Goal: Transaction & Acquisition: Purchase product/service

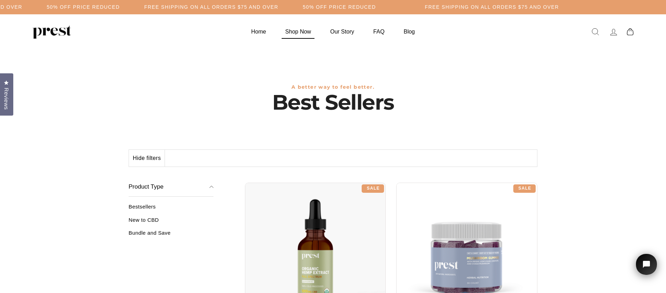
click at [296, 31] on link "Shop Now" at bounding box center [298, 32] width 43 height 14
click at [257, 32] on link "Home" at bounding box center [259, 32] width 33 height 14
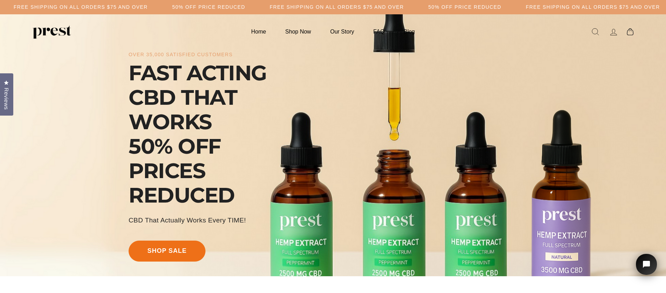
click at [176, 250] on link "shop sale" at bounding box center [167, 251] width 77 height 21
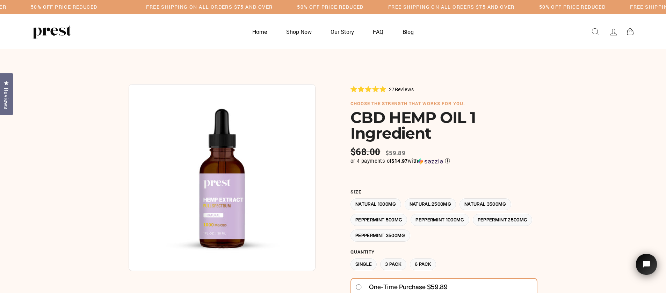
click at [473, 226] on label "Peppermint 2500MG" at bounding box center [503, 220] width 60 height 12
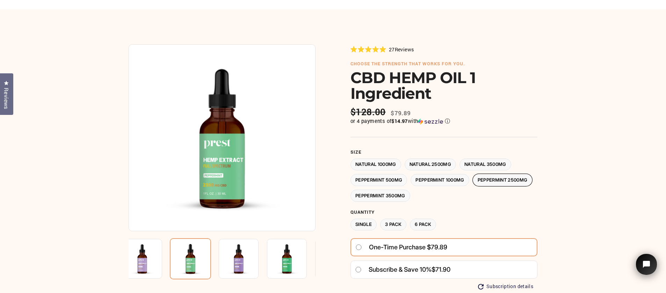
scroll to position [41, 0]
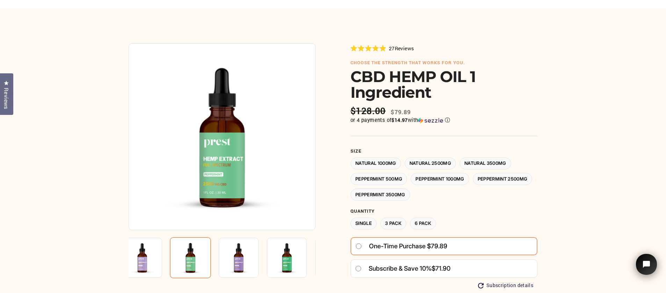
click at [444, 180] on label "Peppermint 1000MG" at bounding box center [440, 179] width 59 height 12
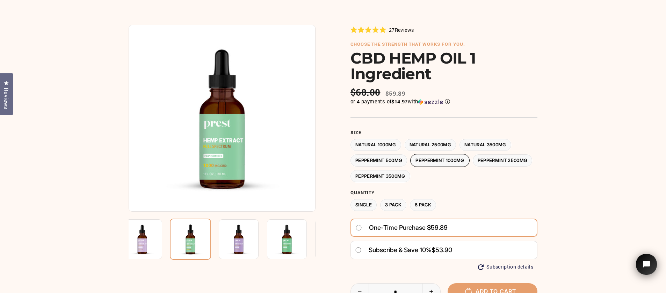
scroll to position [43, 0]
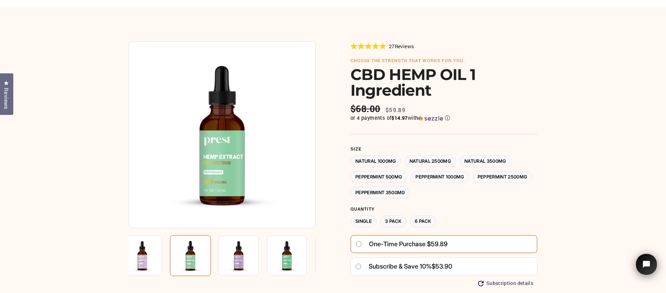
click at [389, 178] on label "Peppermint 500MG" at bounding box center [379, 177] width 57 height 12
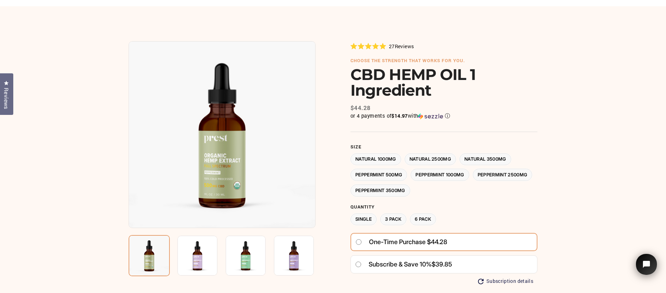
click at [410, 192] on label "Peppermint 3500MG" at bounding box center [381, 191] width 60 height 12
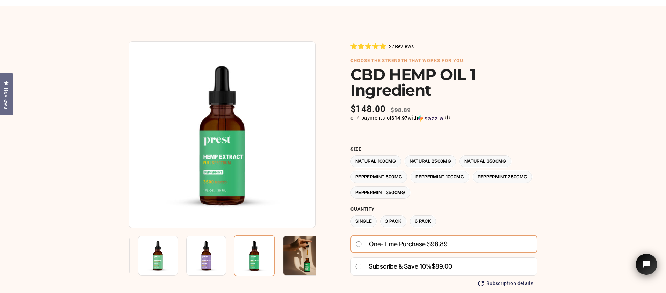
click at [473, 183] on label "Peppermint 2500MG" at bounding box center [503, 177] width 60 height 12
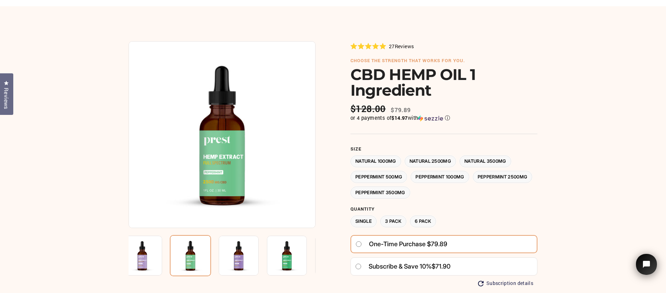
click at [446, 181] on label "Peppermint 1000MG" at bounding box center [440, 177] width 59 height 12
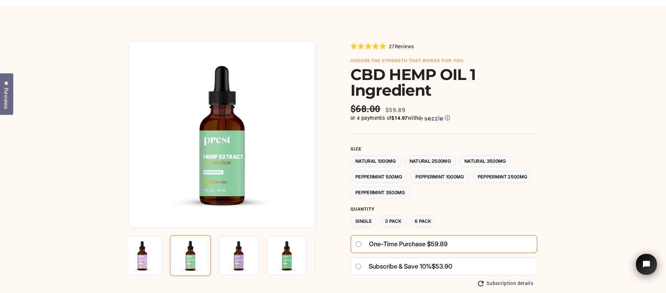
click at [385, 178] on label "Peppermint 500MG" at bounding box center [379, 177] width 57 height 12
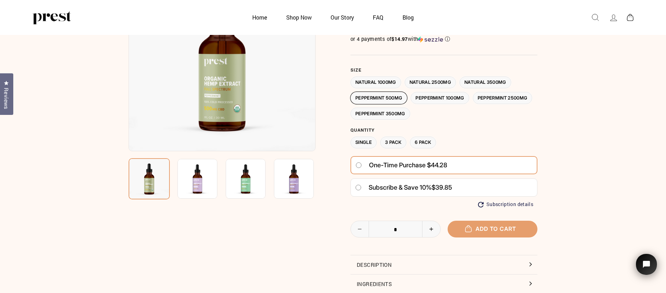
scroll to position [87, 0]
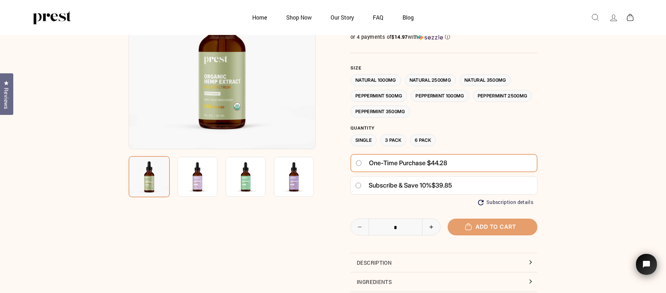
click at [612, 18] on icon at bounding box center [614, 18] width 10 height 10
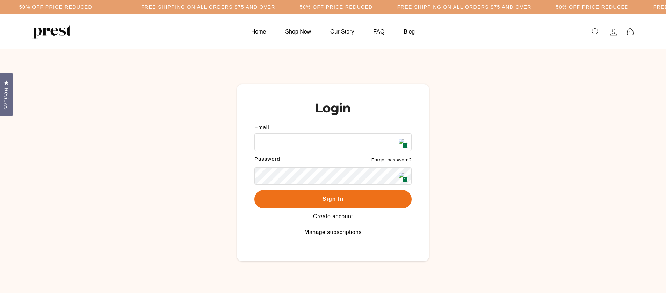
type input "**********"
click at [359, 201] on button "Sign In" at bounding box center [333, 199] width 157 height 19
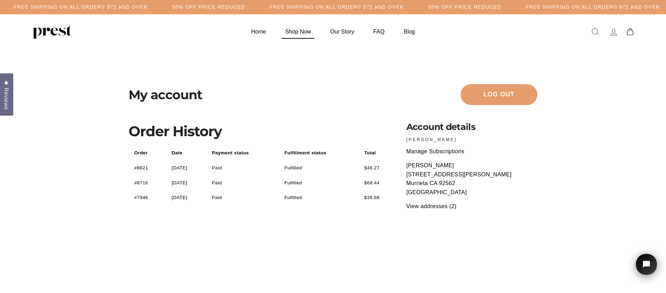
click at [303, 33] on link "Shop Now" at bounding box center [298, 32] width 43 height 14
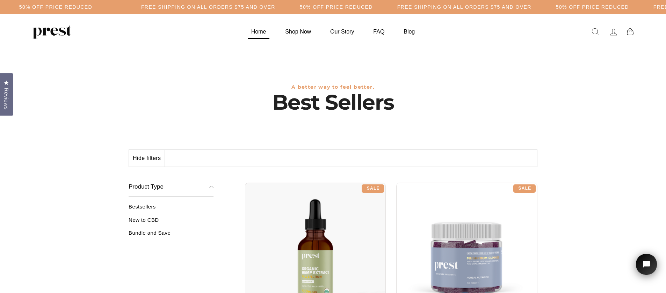
click at [260, 31] on link "Home" at bounding box center [259, 32] width 33 height 14
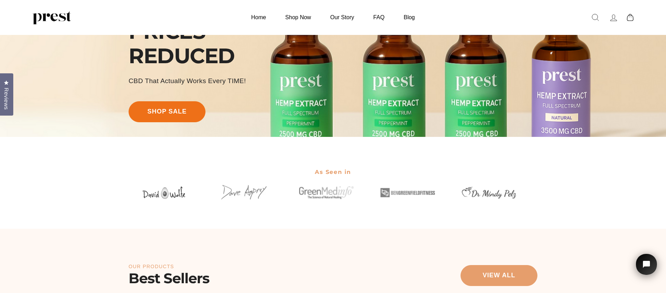
click at [172, 108] on link "shop sale" at bounding box center [167, 111] width 77 height 21
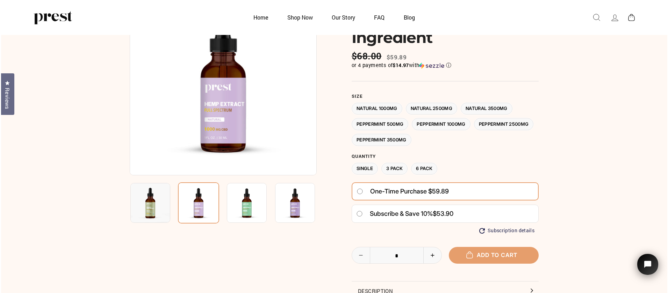
scroll to position [62, 0]
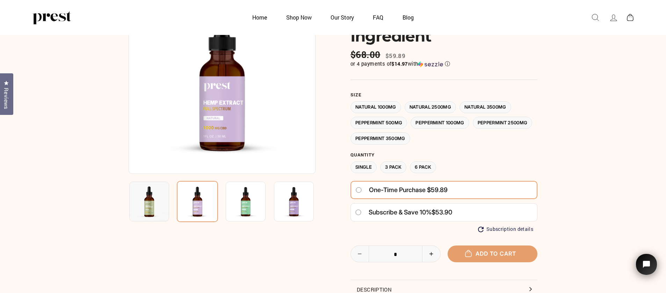
click at [383, 125] on label "Peppermint 500MG" at bounding box center [379, 123] width 57 height 12
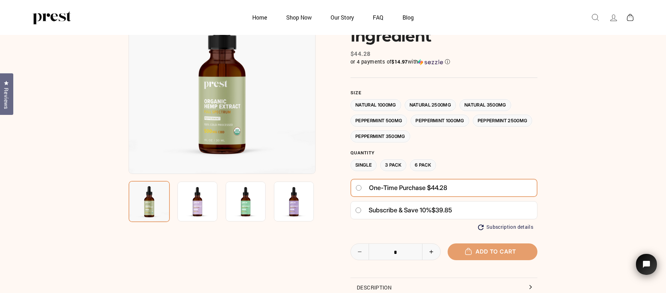
click at [455, 122] on label "Peppermint 1000MG" at bounding box center [440, 121] width 59 height 12
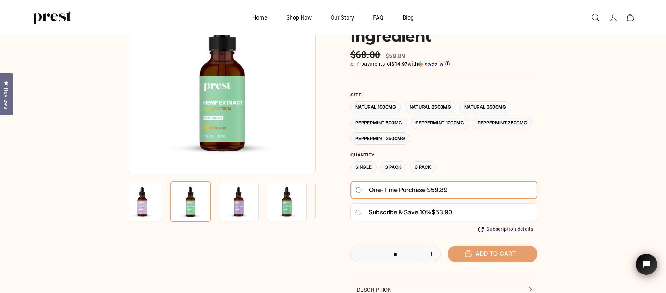
click at [382, 122] on label "Peppermint 500MG" at bounding box center [379, 123] width 57 height 12
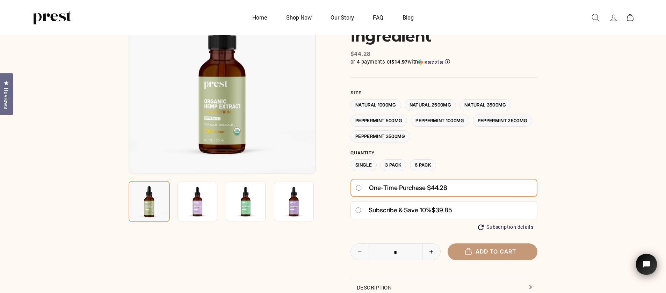
click at [520, 255] on button "Add to cart" at bounding box center [493, 252] width 90 height 16
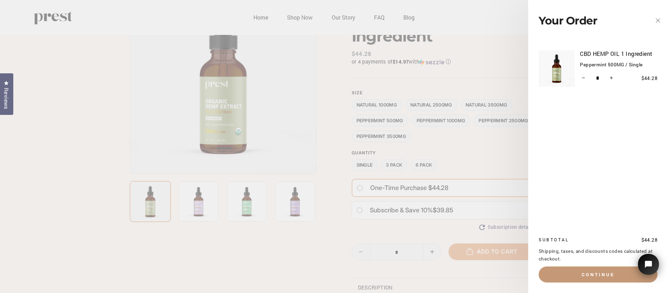
click at [589, 274] on button "Continue" at bounding box center [598, 275] width 119 height 16
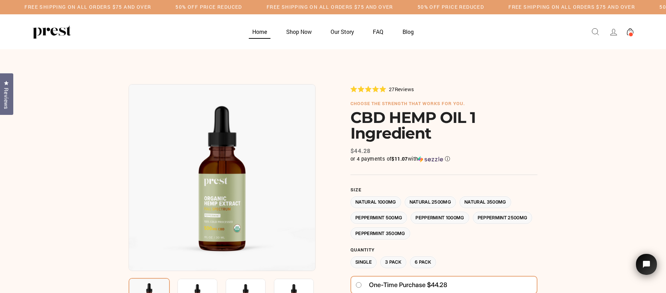
click at [262, 35] on link "Home" at bounding box center [260, 32] width 32 height 14
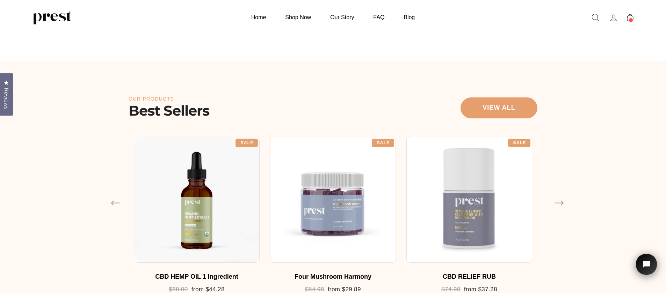
scroll to position [399, 0]
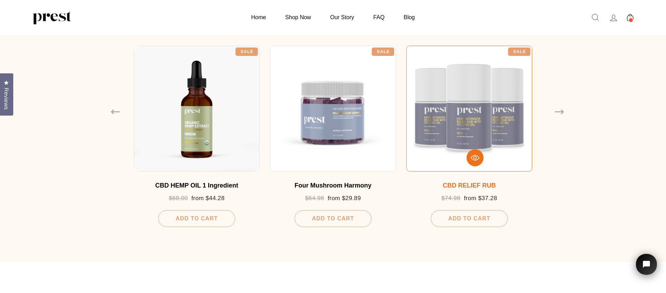
click at [460, 123] on div at bounding box center [470, 109] width 126 height 126
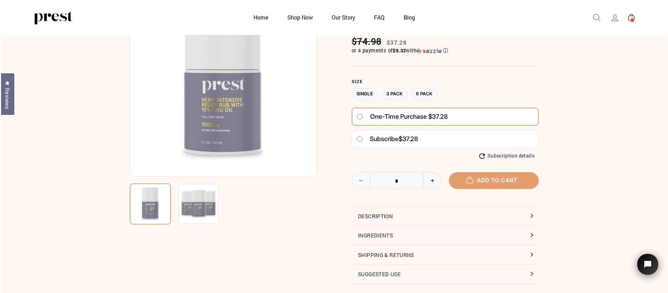
scroll to position [56, 0]
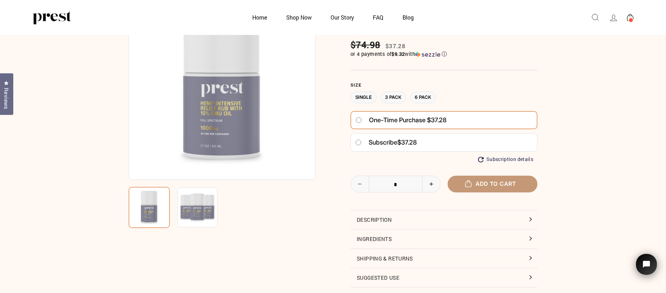
click at [511, 189] on button "Add to cart" at bounding box center [493, 184] width 90 height 16
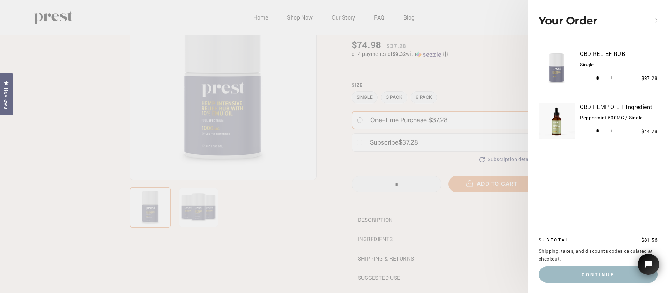
click at [473, 25] on main "5.0 Rated 5.0 out of 5 stars 1 Review Click to scroll to reviews choose the str…" at bounding box center [334, 177] width 668 height 438
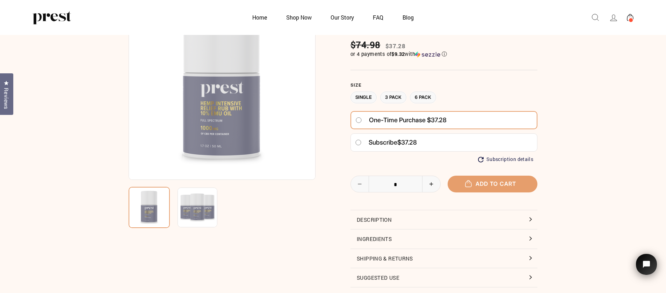
click at [630, 15] on icon at bounding box center [630, 17] width 7 height 7
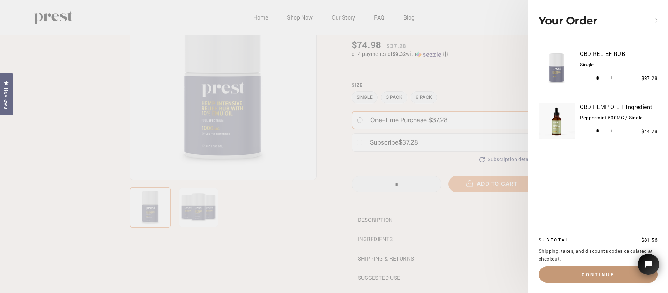
click at [576, 272] on button "Continue" at bounding box center [598, 275] width 119 height 16
